Goal: Use online tool/utility: Utilize a website feature to perform a specific function

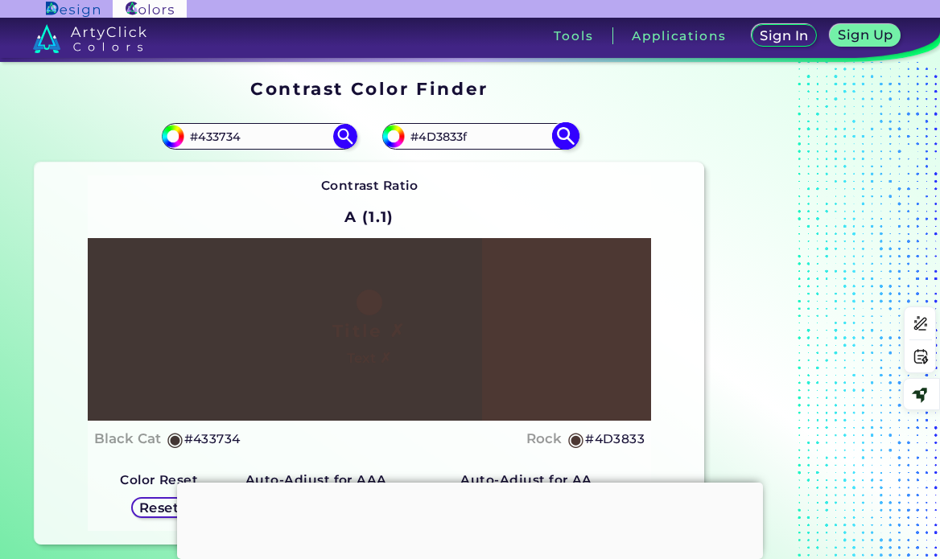
drag, startPoint x: 474, startPoint y: 138, endPoint x: 399, endPoint y: 128, distance: 75.6
click at [399, 128] on div "#4d3833 #4D3833f" at bounding box center [479, 136] width 195 height 26
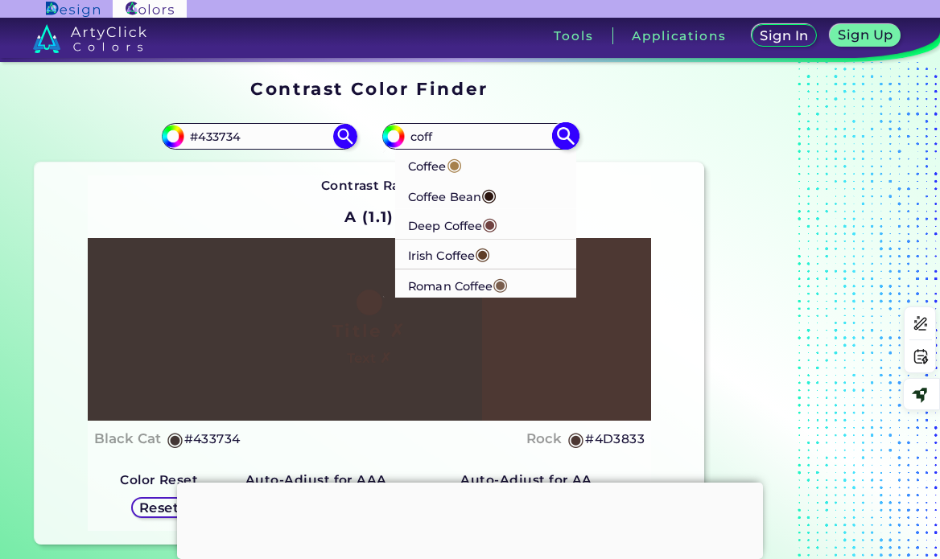
type input "coff"
click at [439, 196] on p "Coffee Bean ◉" at bounding box center [452, 194] width 89 height 30
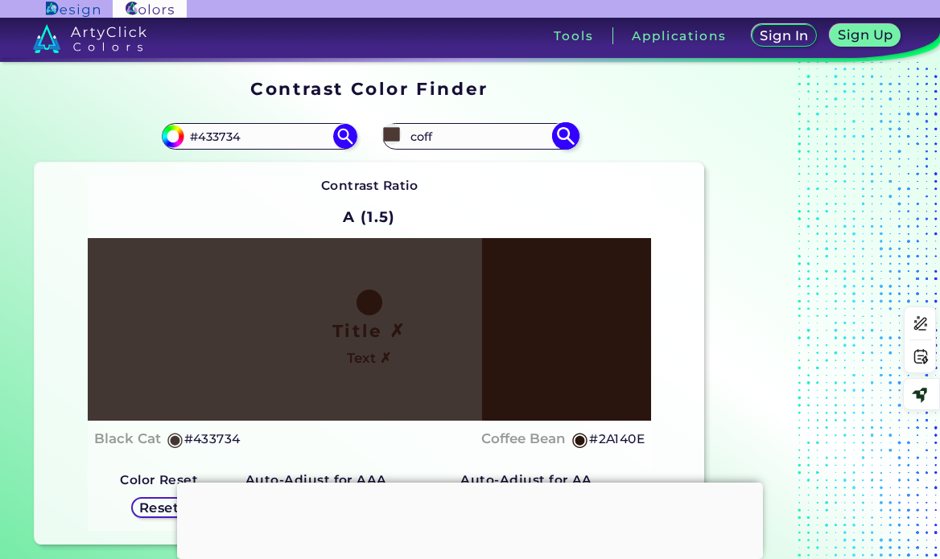
type input "#2a140e"
type input "#2A140E"
click at [211, 131] on input "#433734" at bounding box center [259, 137] width 150 height 22
paste input "27110E"
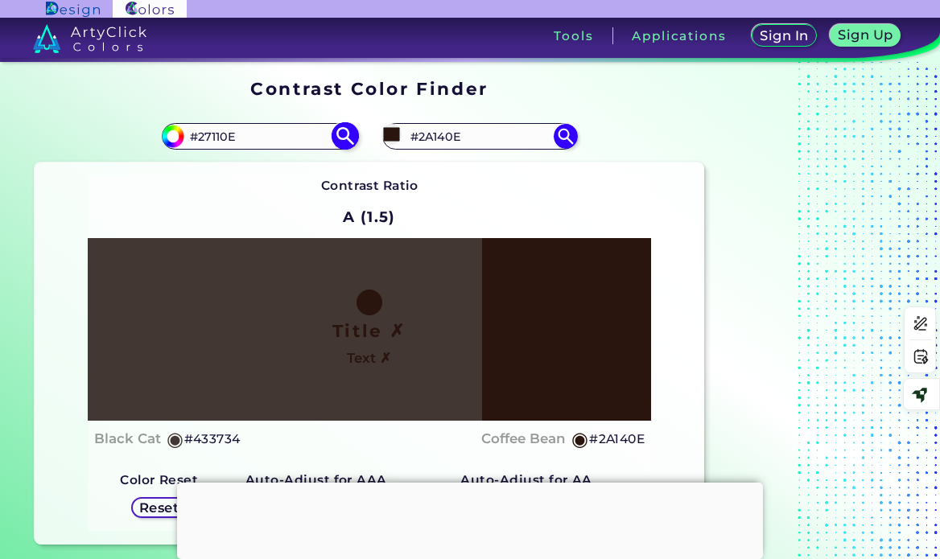
type input "#27110E"
type input "#27110e"
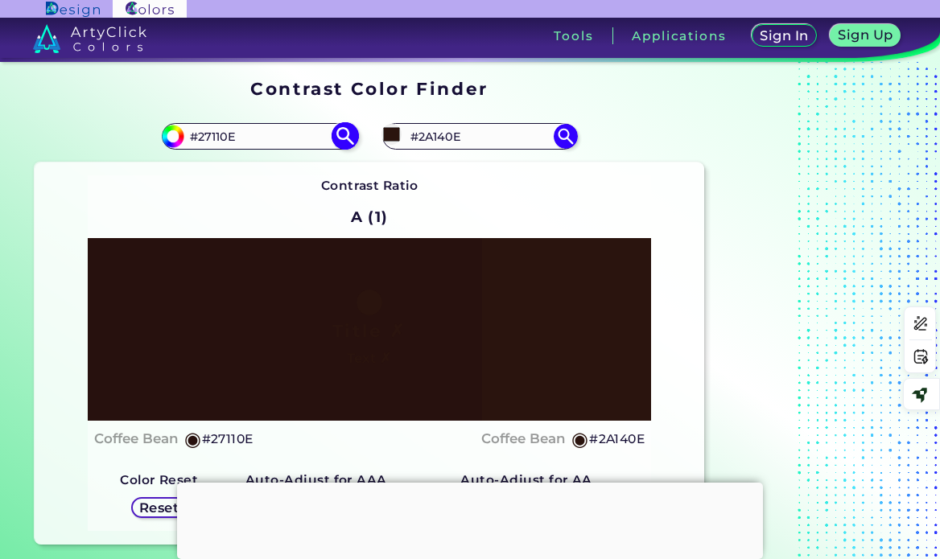
click at [211, 137] on input "#27110E" at bounding box center [259, 137] width 150 height 22
paste input "63210"
type input "#263210"
click at [340, 138] on img at bounding box center [345, 136] width 28 height 28
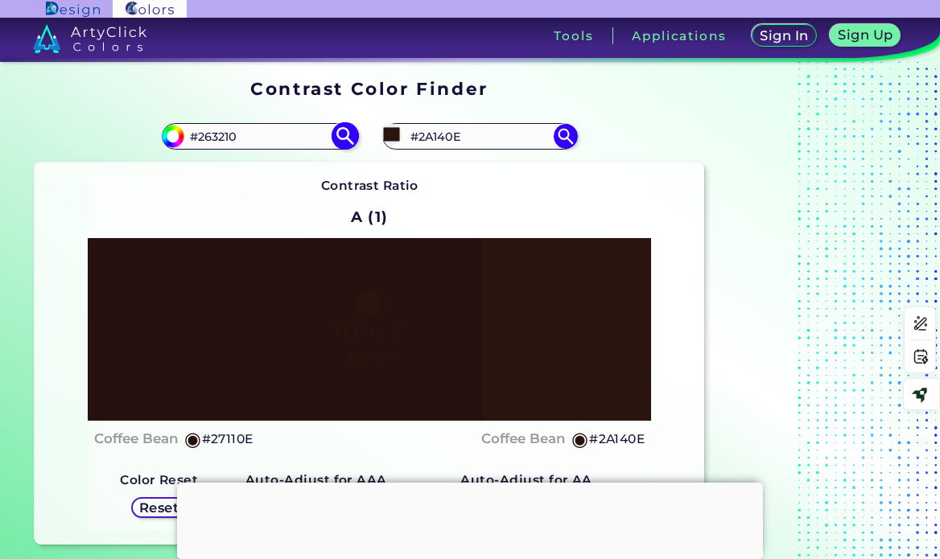
type input "#263210"
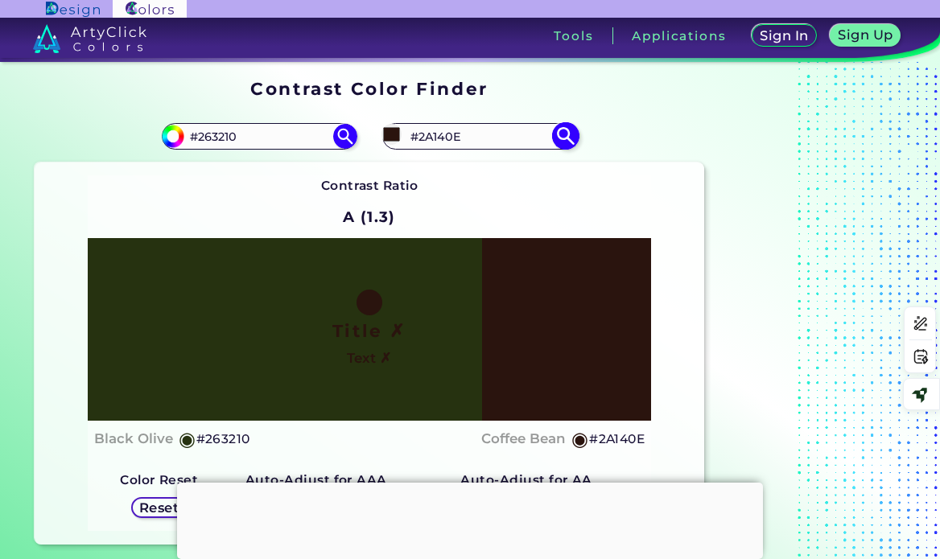
click at [438, 134] on input "#2A140E" at bounding box center [480, 137] width 150 height 22
type input "#"
type input "black oli"
click at [452, 167] on p "Black Olive ◉" at bounding box center [449, 166] width 82 height 30
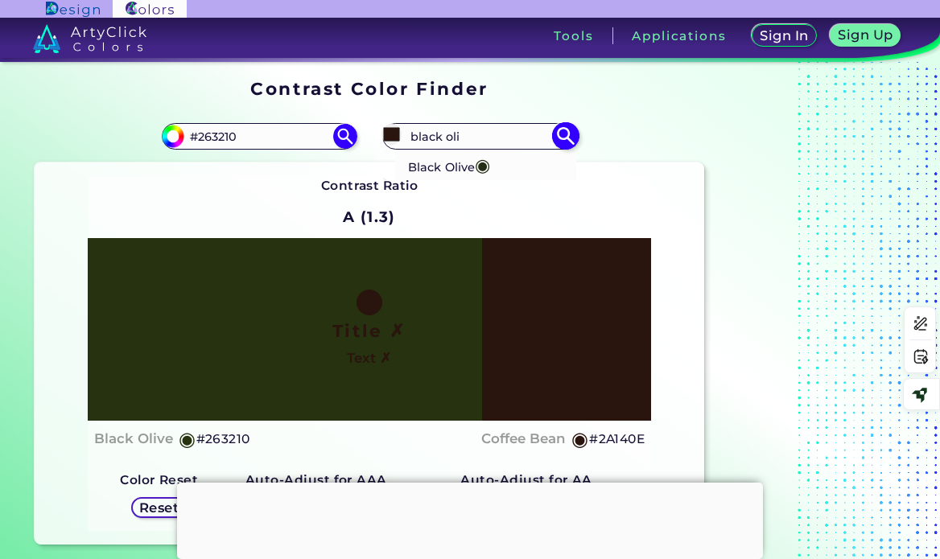
type input "#242e16"
type input "#242E16"
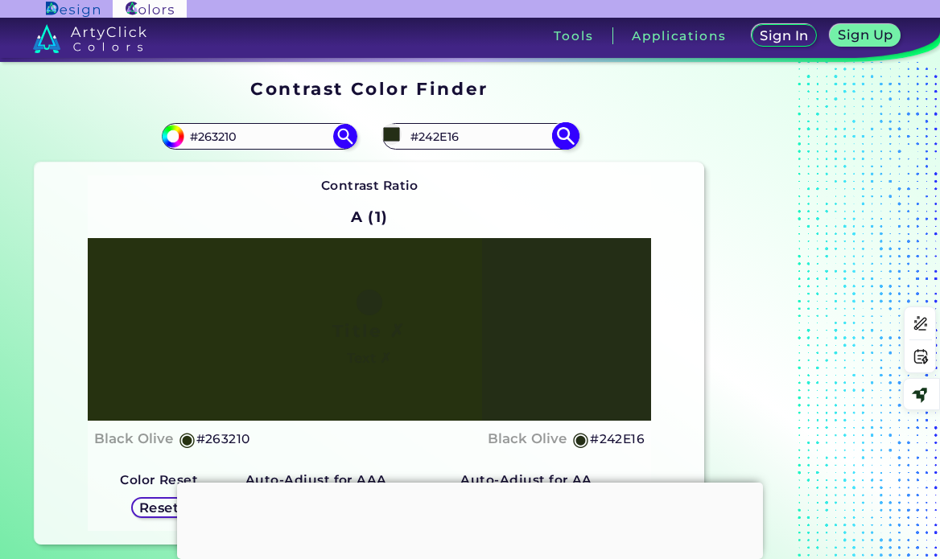
drag, startPoint x: 487, startPoint y: 130, endPoint x: 388, endPoint y: 136, distance: 99.2
click at [388, 136] on div "#242e16 #242E16 Black Olive ◉" at bounding box center [479, 136] width 195 height 26
type input "seawe"
click at [460, 168] on p "Seaweed ◉" at bounding box center [444, 166] width 70 height 30
type input "#1b2f11"
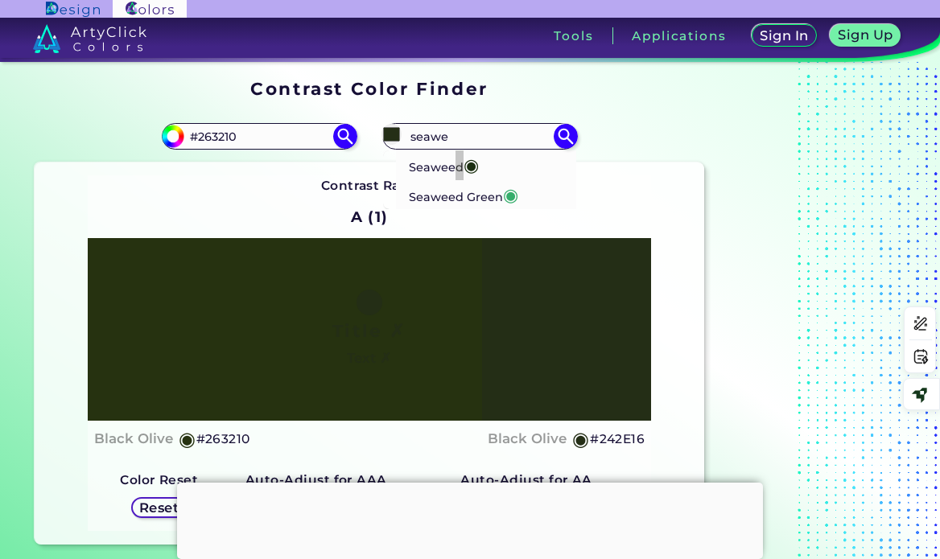
type input "#1B2F11"
